Goal: Complete application form

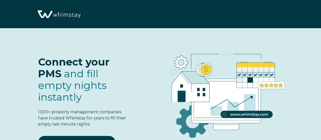
select select "US"
select select "Standard"
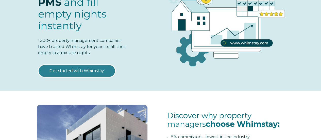
click at [84, 71] on link "Get started with Whimstay" at bounding box center [77, 71] width 78 height 13
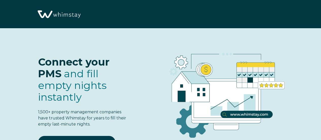
select select "US"
select select "Standard"
